Goal: Navigation & Orientation: Find specific page/section

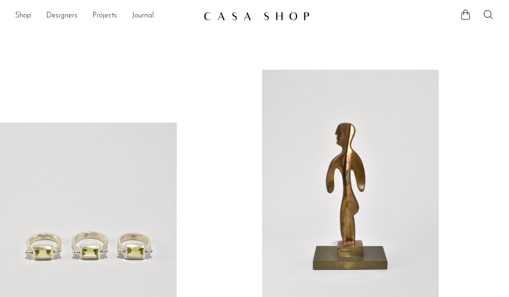
click at [20, 16] on link "Shop" at bounding box center [23, 16] width 16 height 12
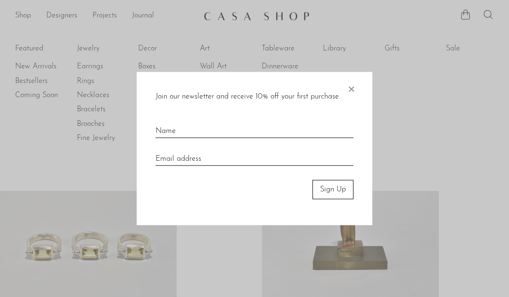
click at [354, 81] on span "×" at bounding box center [350, 87] width 9 height 30
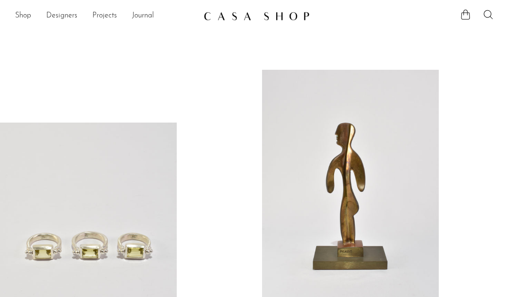
click at [18, 17] on link "Shop" at bounding box center [23, 16] width 16 height 12
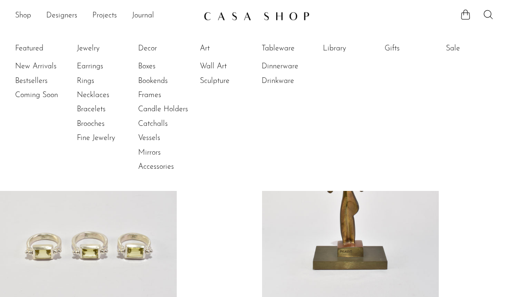
click at [282, 80] on link "Drinkware" at bounding box center [296, 81] width 71 height 10
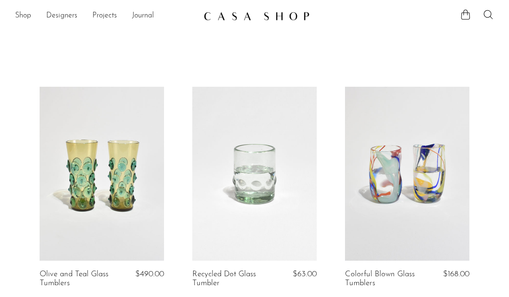
click at [22, 17] on link "Shop" at bounding box center [23, 16] width 16 height 12
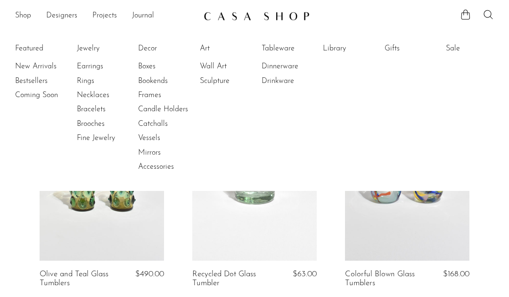
click at [292, 67] on link "Dinnerware" at bounding box center [296, 66] width 71 height 10
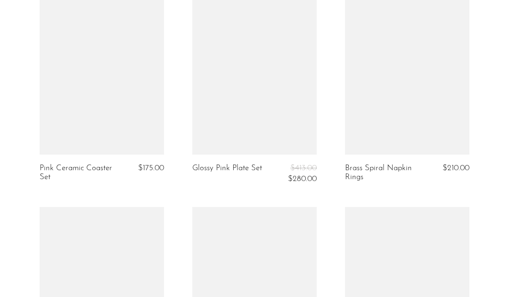
scroll to position [1974, 0]
